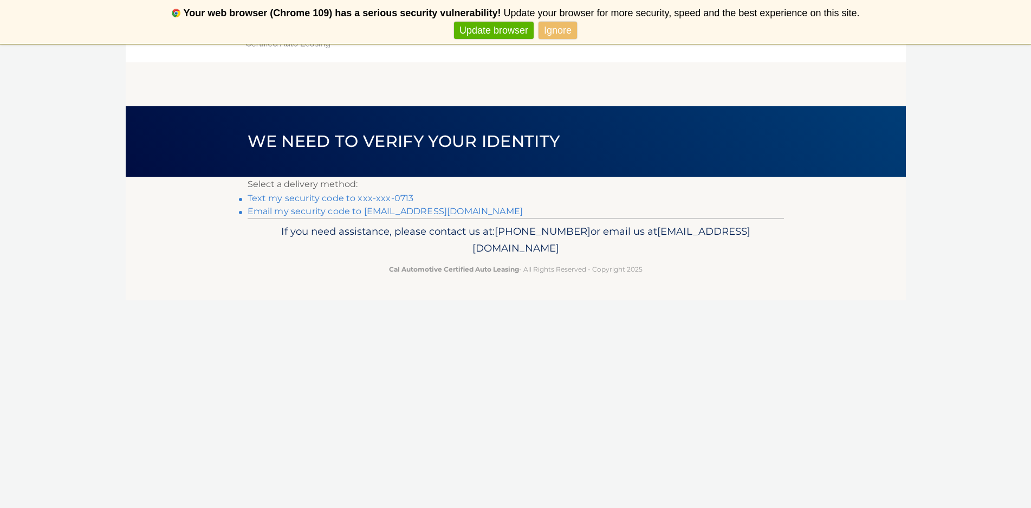
click at [358, 197] on link "Text my security code to xxx-xxx-0713" at bounding box center [331, 198] width 166 height 10
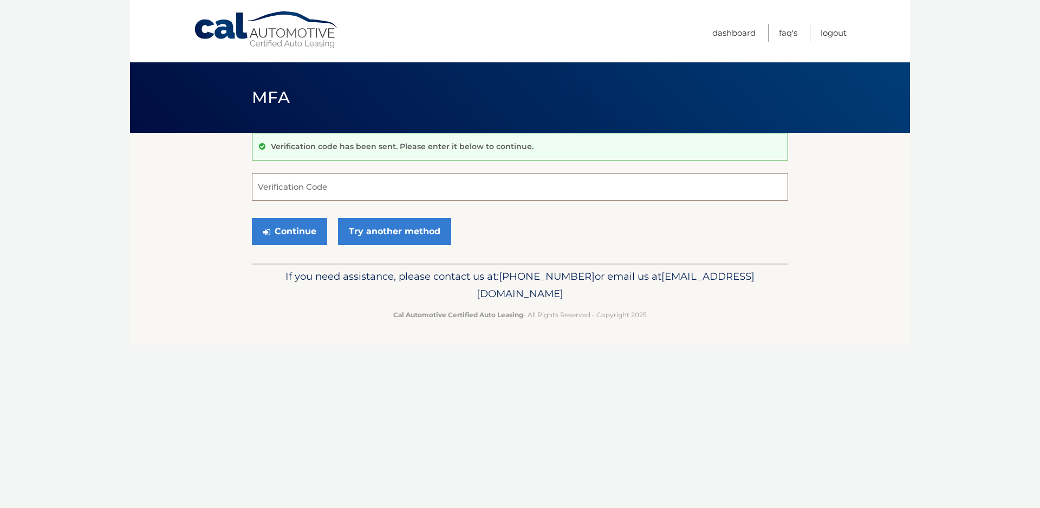
drag, startPoint x: 0, startPoint y: 0, endPoint x: 358, endPoint y: 197, distance: 408.8
click at [358, 197] on input "Verification Code" at bounding box center [520, 186] width 536 height 27
type input "223365"
click at [299, 234] on button "Continue" at bounding box center [289, 231] width 75 height 27
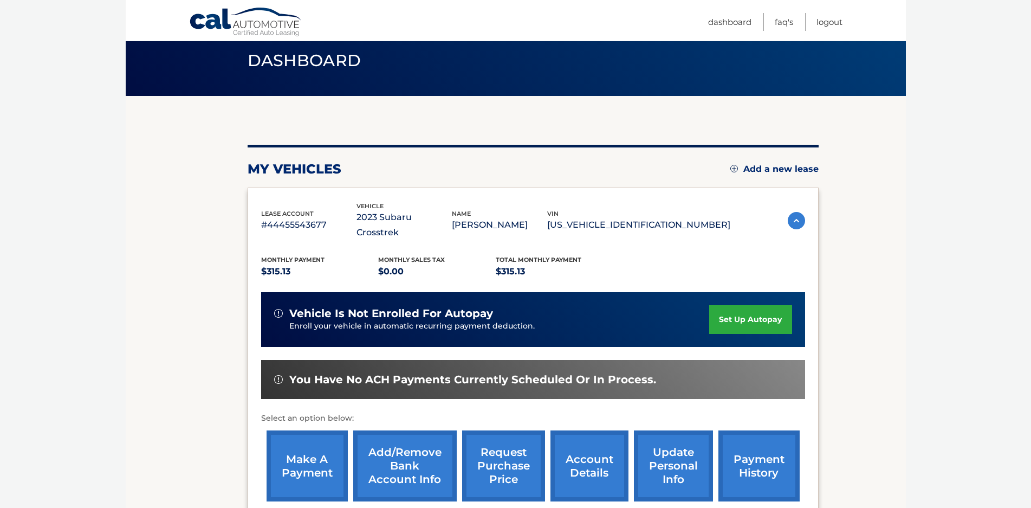
scroll to position [149, 0]
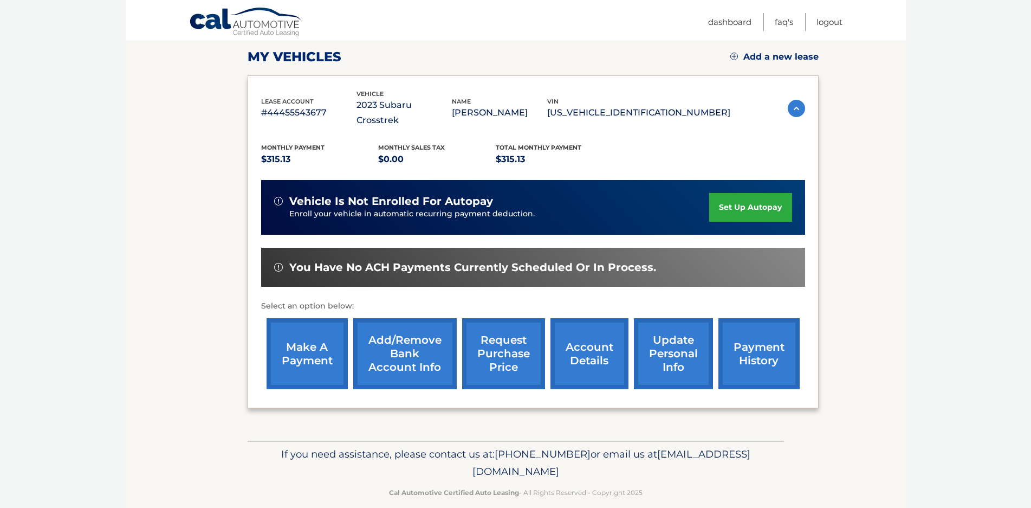
click at [580, 336] on link "account details" at bounding box center [589, 353] width 78 height 71
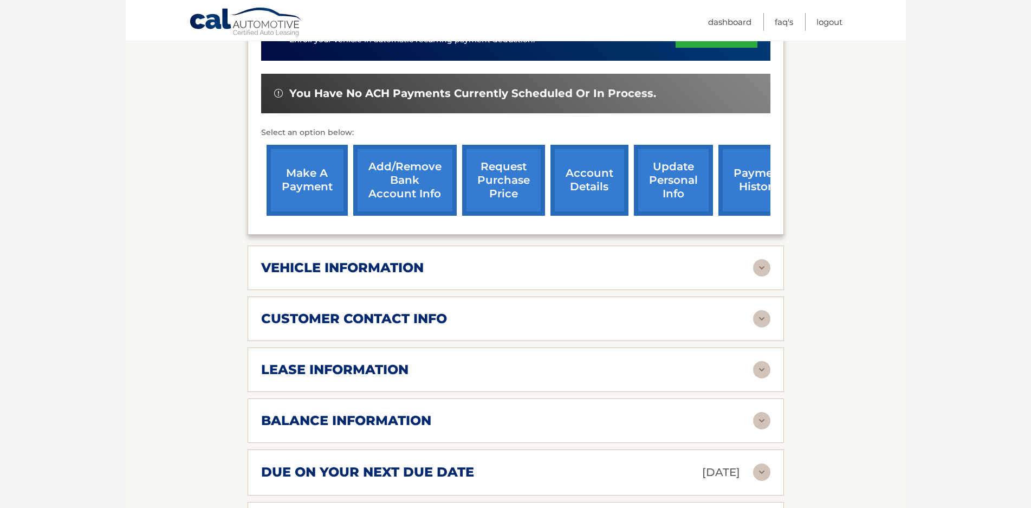
scroll to position [397, 0]
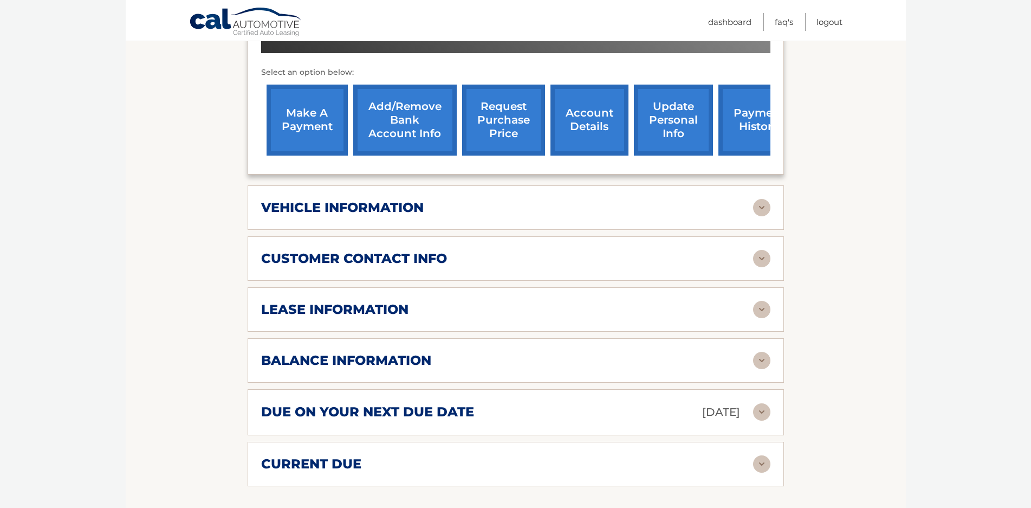
click at [314, 301] on h2 "lease information" at bounding box center [334, 309] width 147 height 16
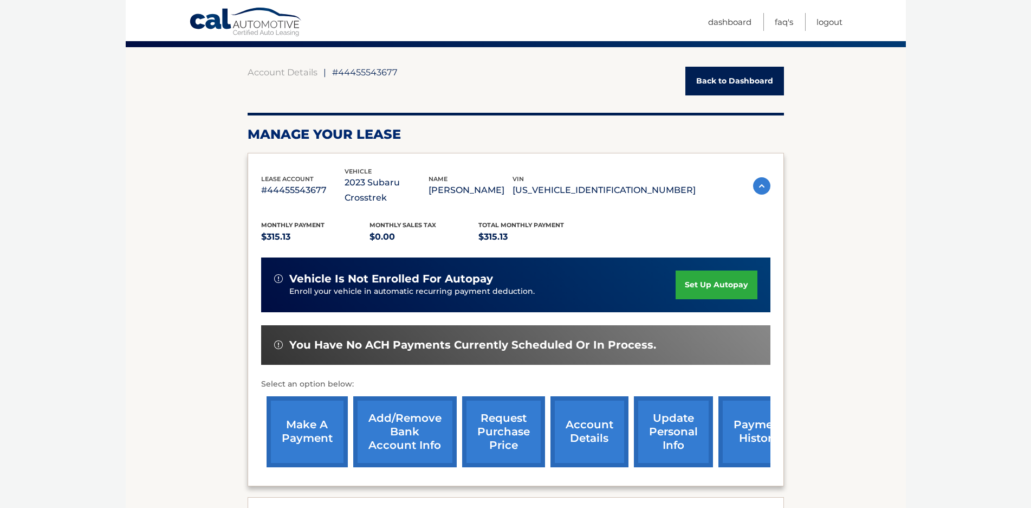
scroll to position [0, 0]
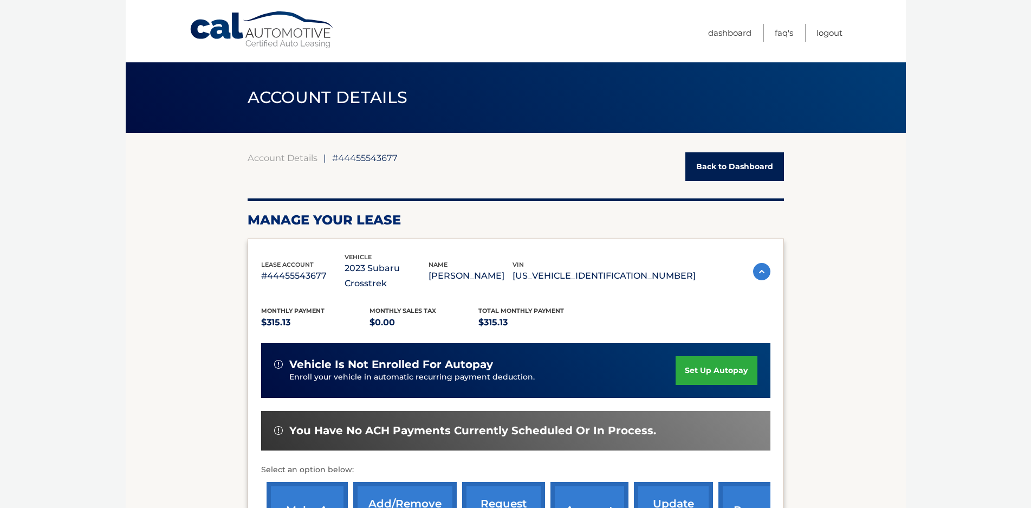
click at [298, 494] on link "make a payment" at bounding box center [307, 517] width 81 height 71
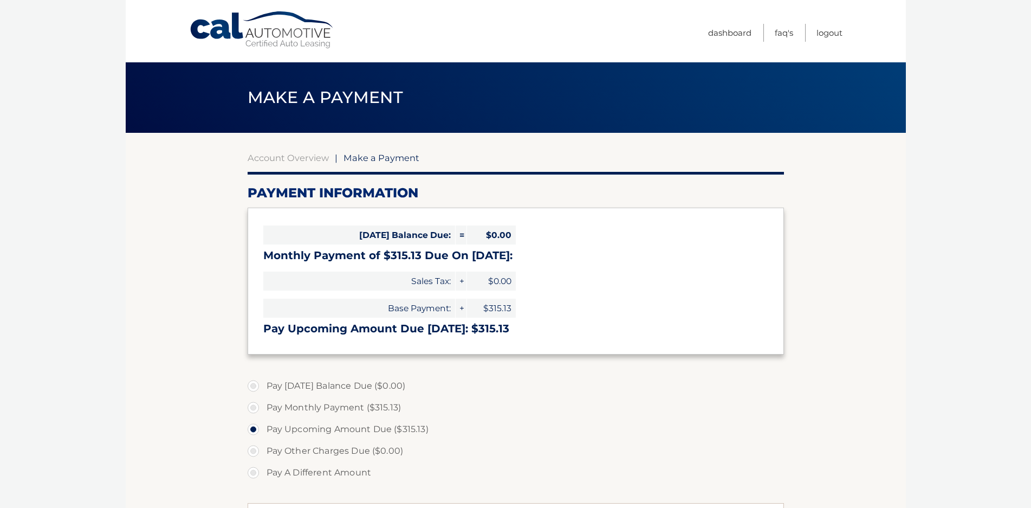
select select "Y2E2YmI2OGMtNDljNi00M2M4LTg4OTgtNWM2YzM4ZTgwNDI2"
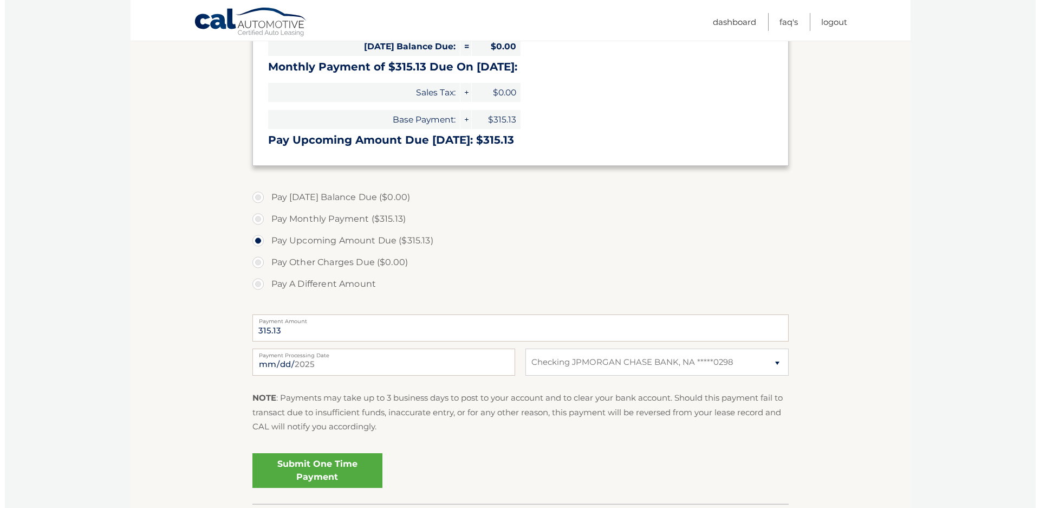
scroll to position [209, 0]
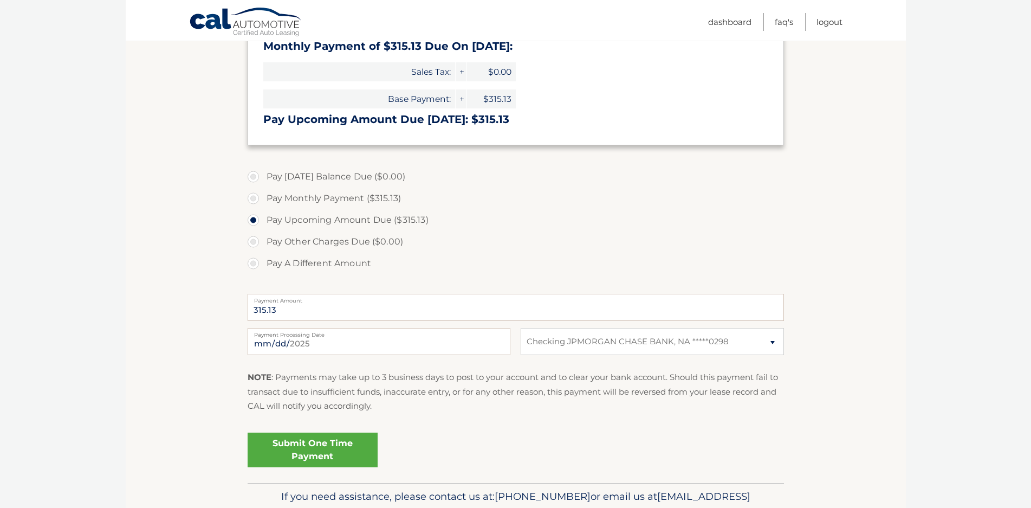
click at [322, 443] on link "Submit One Time Payment" at bounding box center [313, 449] width 130 height 35
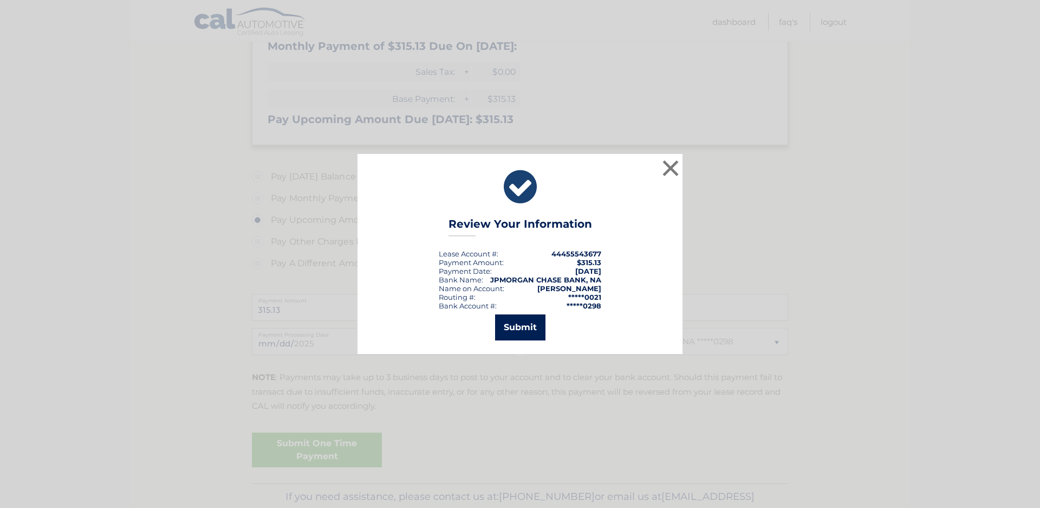
click at [520, 332] on button "Submit" at bounding box center [520, 327] width 50 height 26
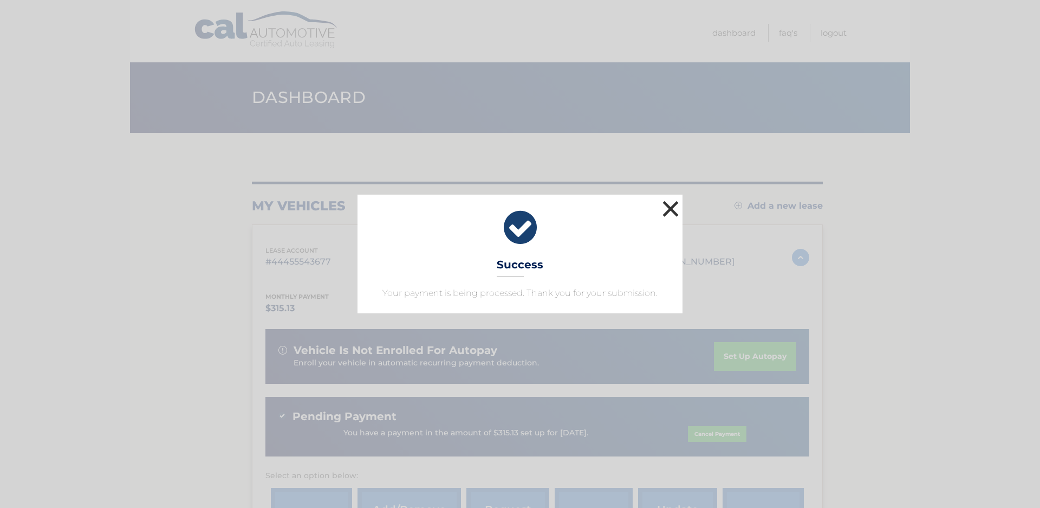
click at [670, 208] on button "×" at bounding box center [671, 209] width 22 height 22
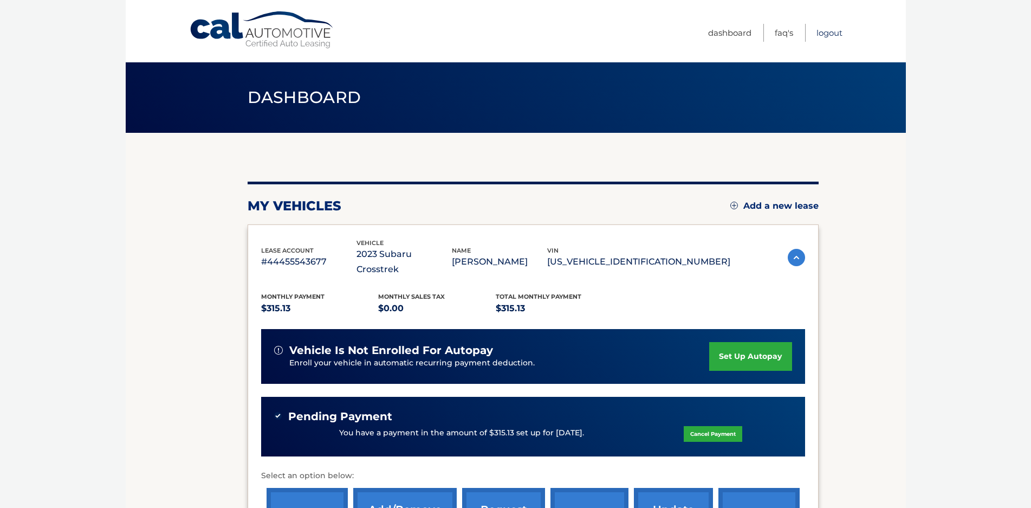
click at [823, 33] on link "Logout" at bounding box center [829, 33] width 26 height 18
